Goal: Information Seeking & Learning: Learn about a topic

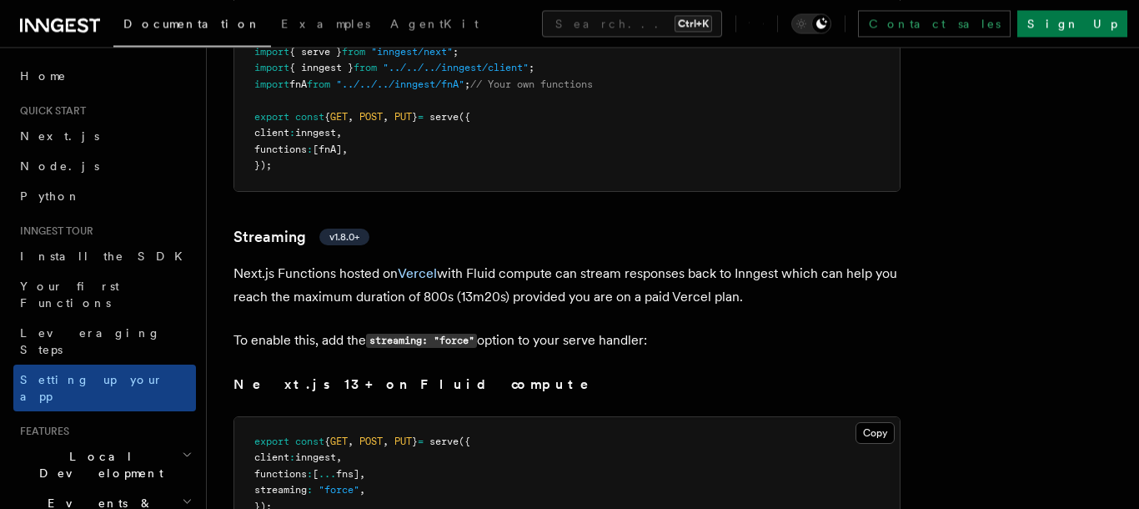
scroll to position [10808, 0]
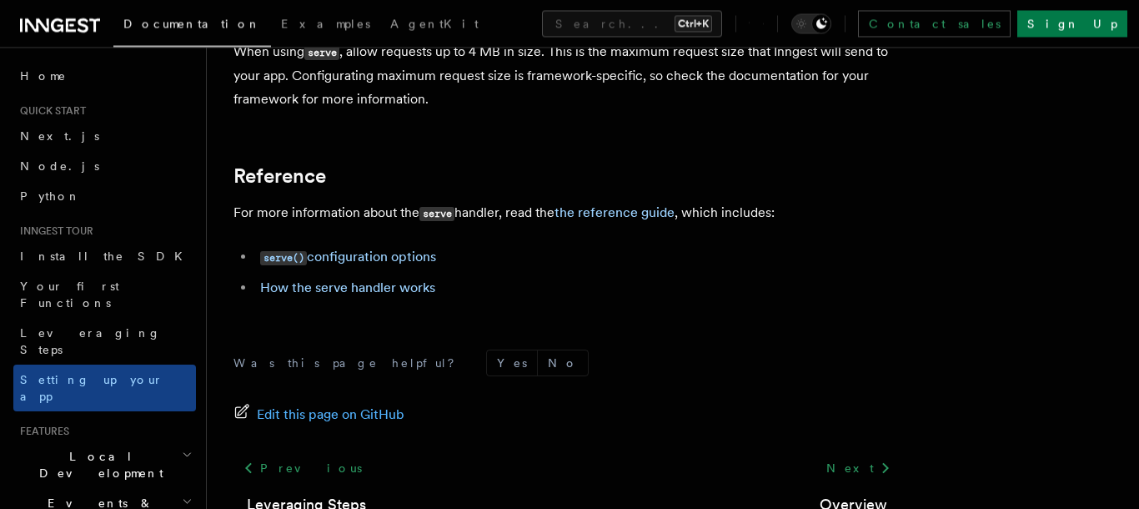
scroll to position [14475, 0]
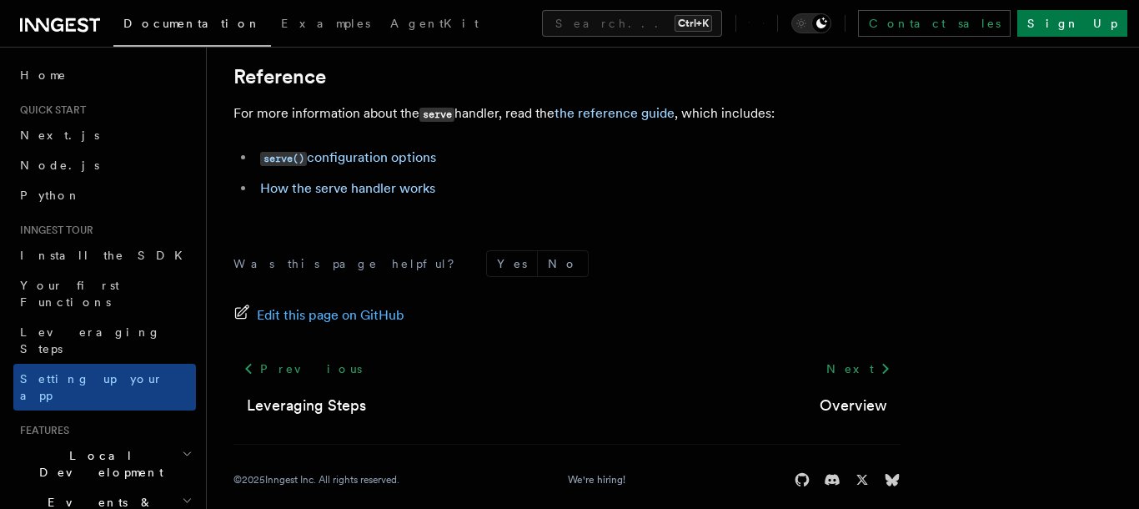
click at [87, 447] on span "Local Development" at bounding box center [97, 463] width 168 height 33
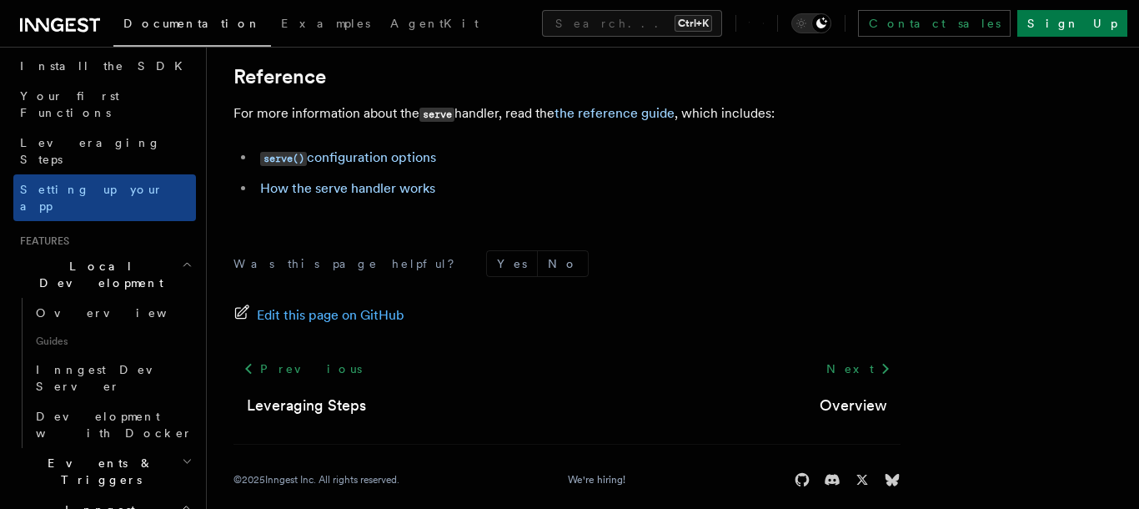
scroll to position [285, 0]
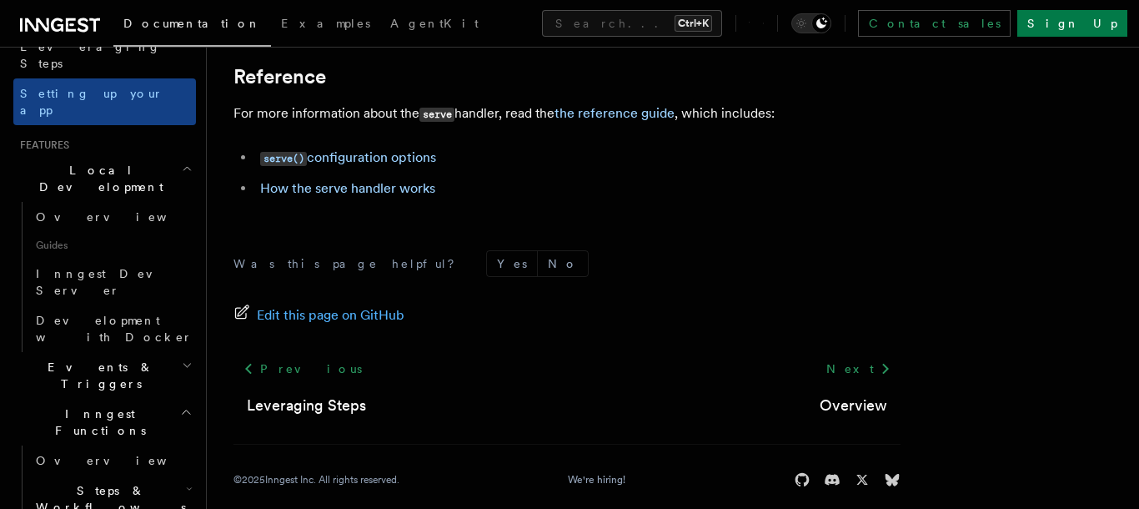
click at [122, 482] on span "Steps & Workflows" at bounding box center [107, 498] width 157 height 33
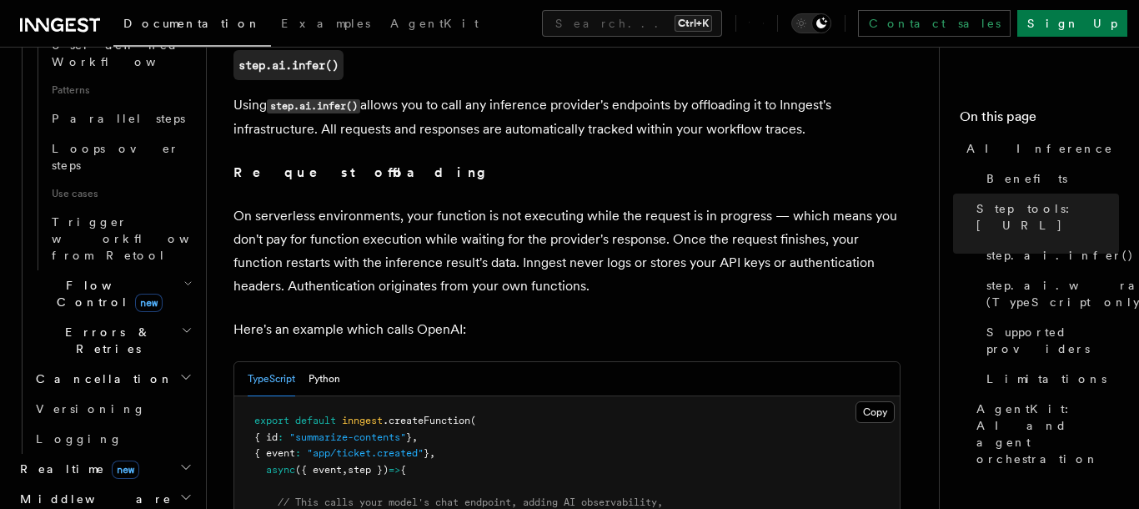
scroll to position [951, 0]
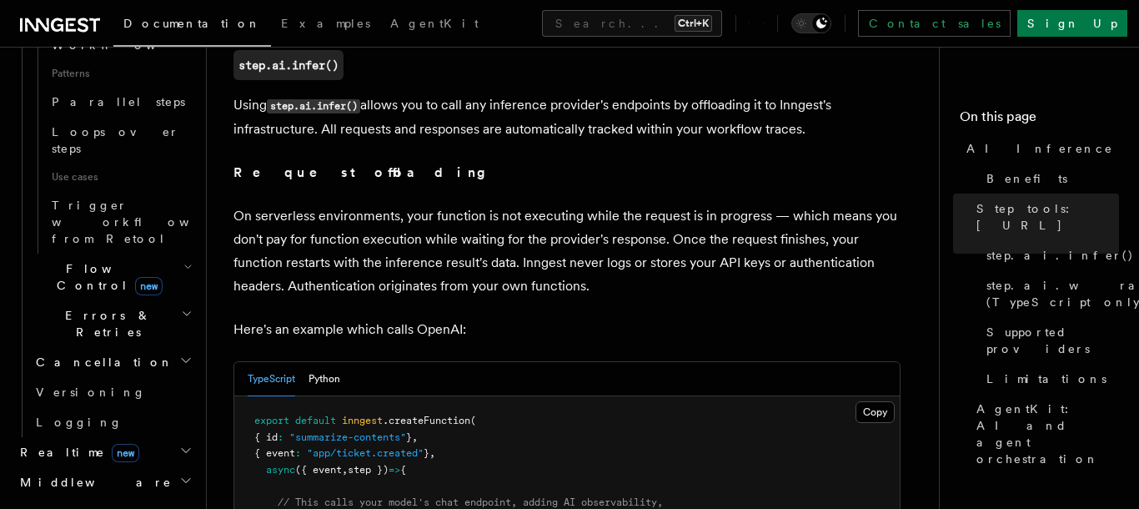
click at [87, 467] on h2 "Middleware" at bounding box center [104, 482] width 183 height 30
click at [138, 497] on link "Overview" at bounding box center [112, 512] width 167 height 30
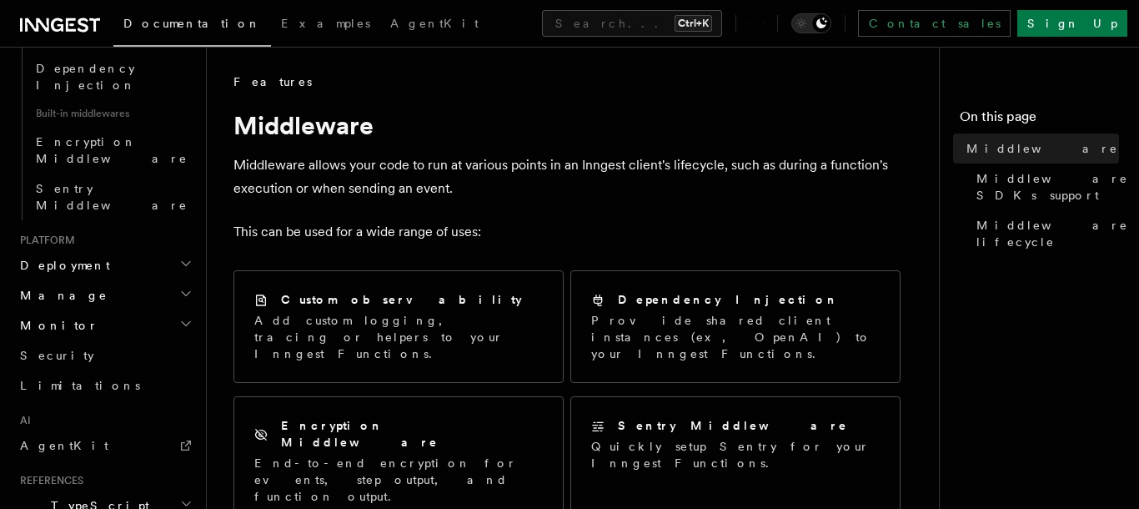
scroll to position [1029, 0]
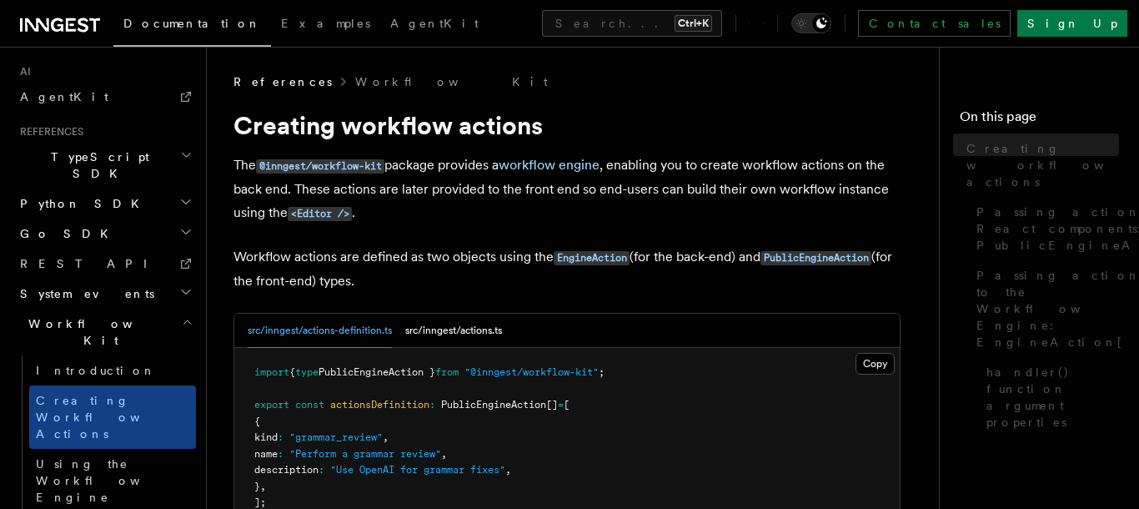
scroll to position [976, 0]
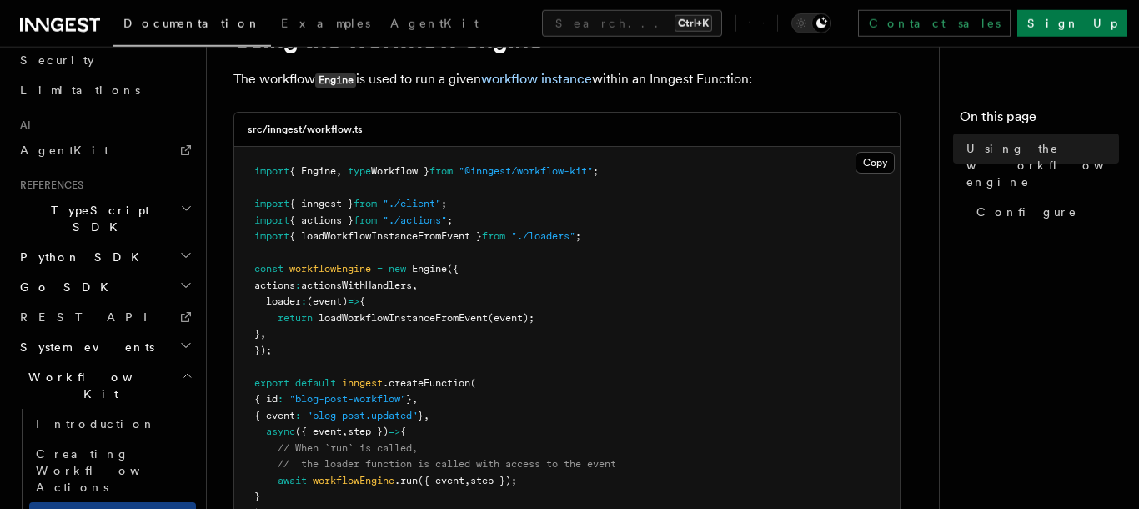
scroll to position [115, 0]
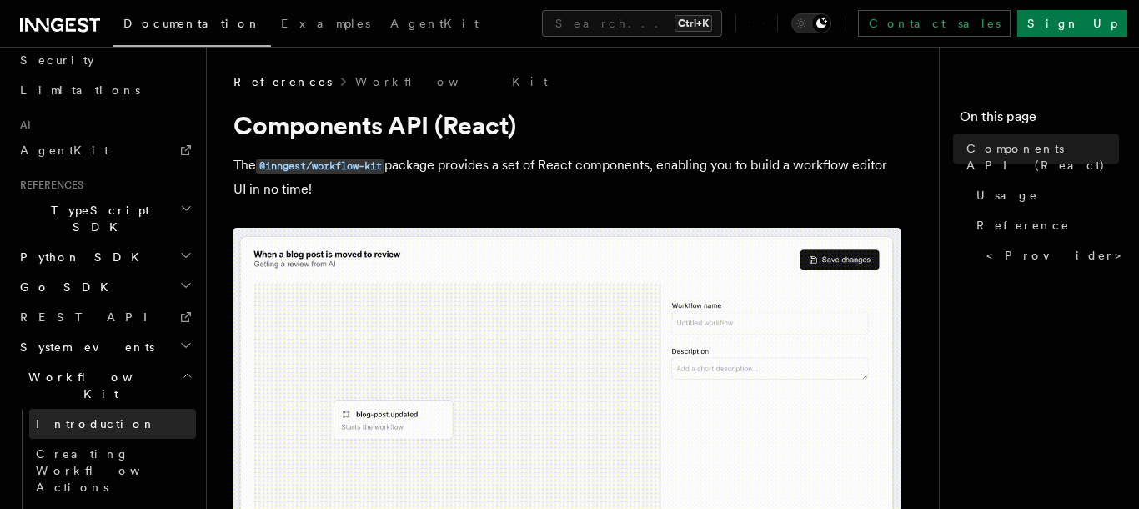
scroll to position [691, 0]
